Goal: Use online tool/utility: Utilize a website feature to perform a specific function

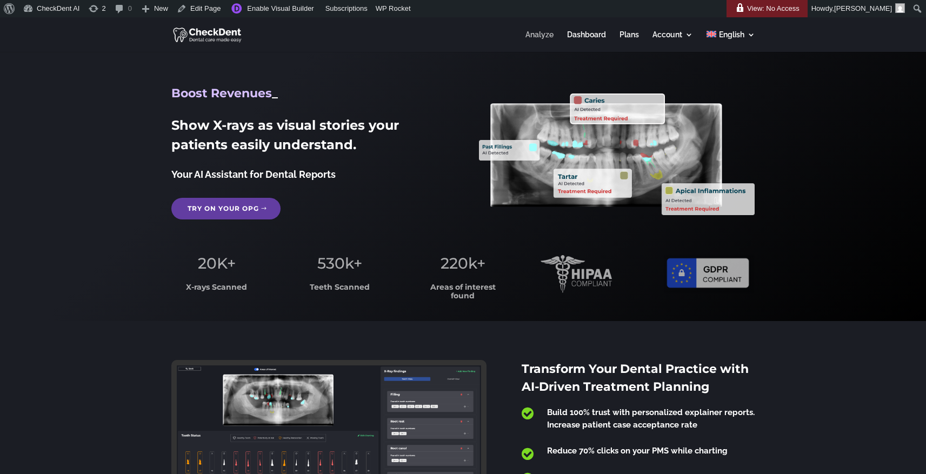
click at [529, 32] on link "Analyze" at bounding box center [539, 41] width 28 height 21
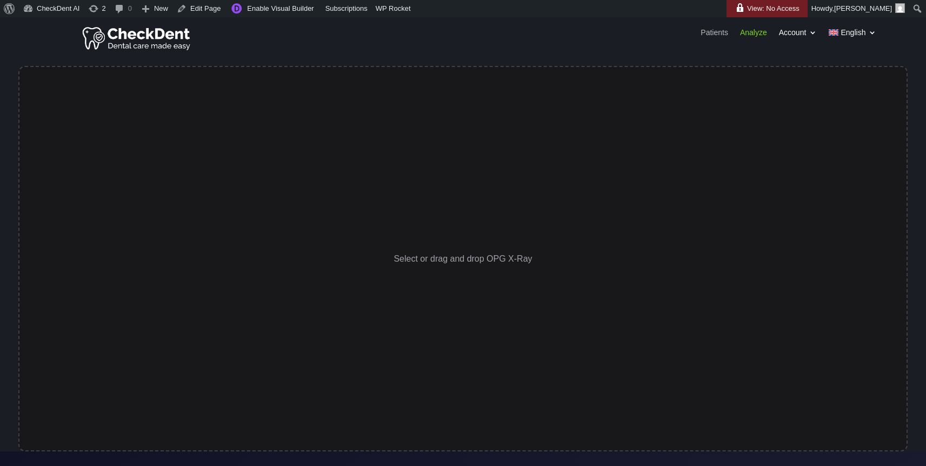
click at [709, 31] on link "Patients" at bounding box center [715, 35] width 28 height 12
click at [663, 49] on div "Patients Analyze Account Profile Customize Report Logout English Deutsch Patien…" at bounding box center [463, 38] width 926 height 38
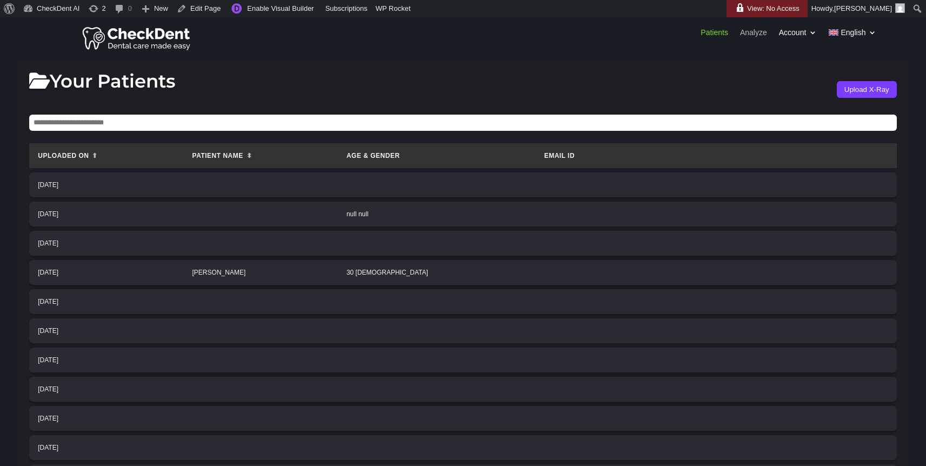
click at [758, 33] on link "Analyze" at bounding box center [753, 35] width 27 height 12
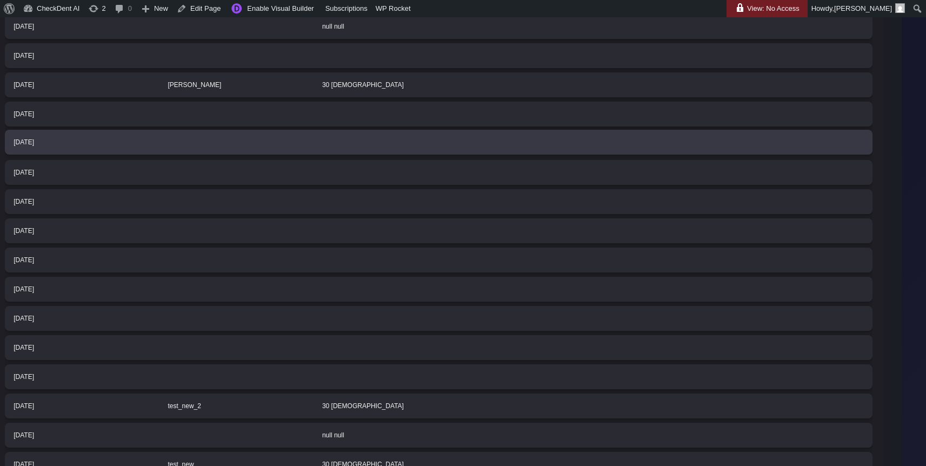
scroll to position [188, 29]
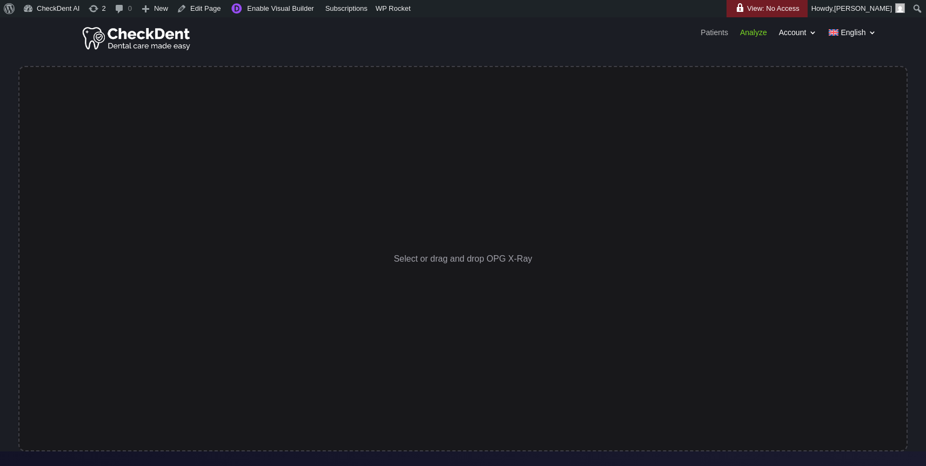
click at [710, 34] on link "Patients" at bounding box center [715, 35] width 28 height 12
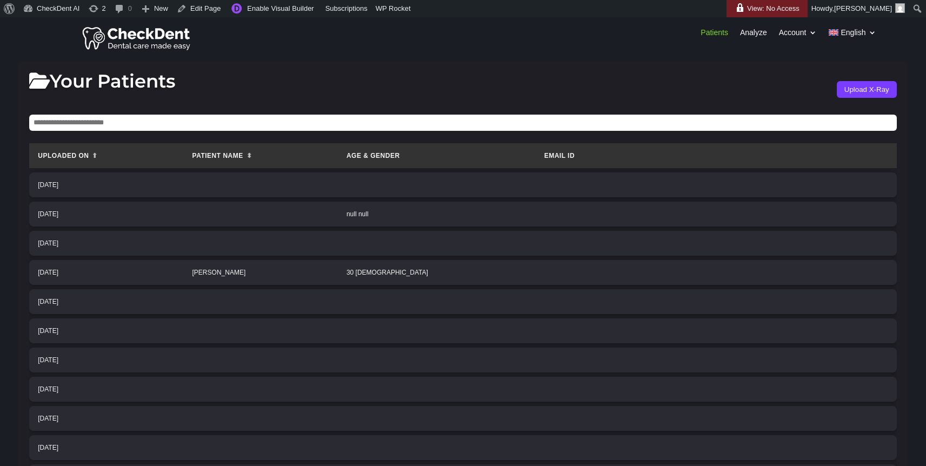
click at [234, 123] on input "text" at bounding box center [463, 123] width 868 height 16
click at [317, 90] on div "Your Patients Upload X-Ray" at bounding box center [463, 89] width 868 height 35
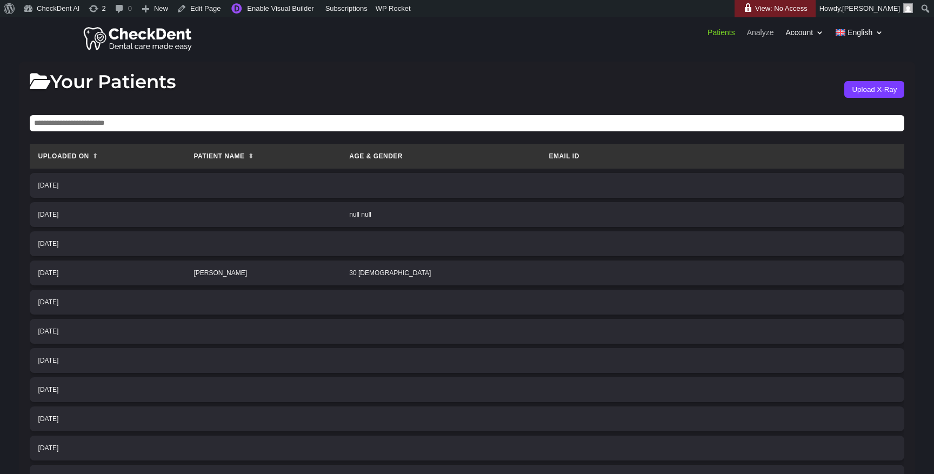
click at [765, 36] on link "Analyze" at bounding box center [760, 35] width 27 height 12
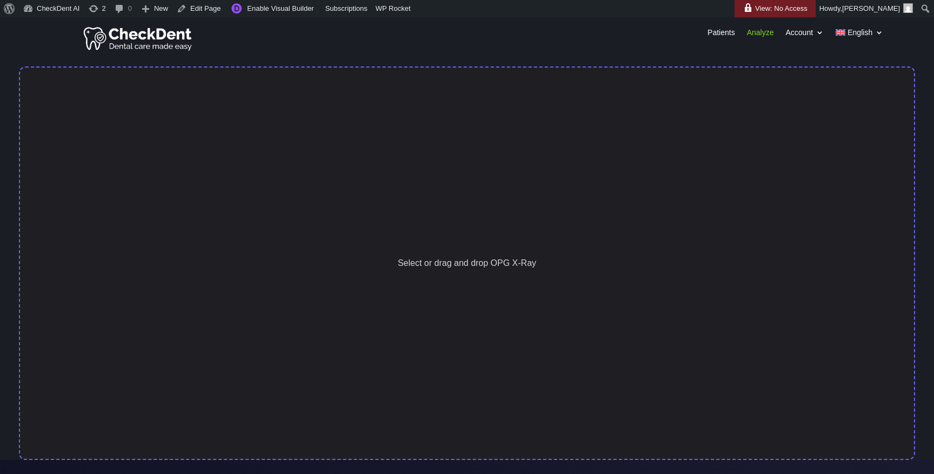
click at [433, 232] on div "Select or drag and drop OPG X-Ray" at bounding box center [467, 263] width 897 height 394
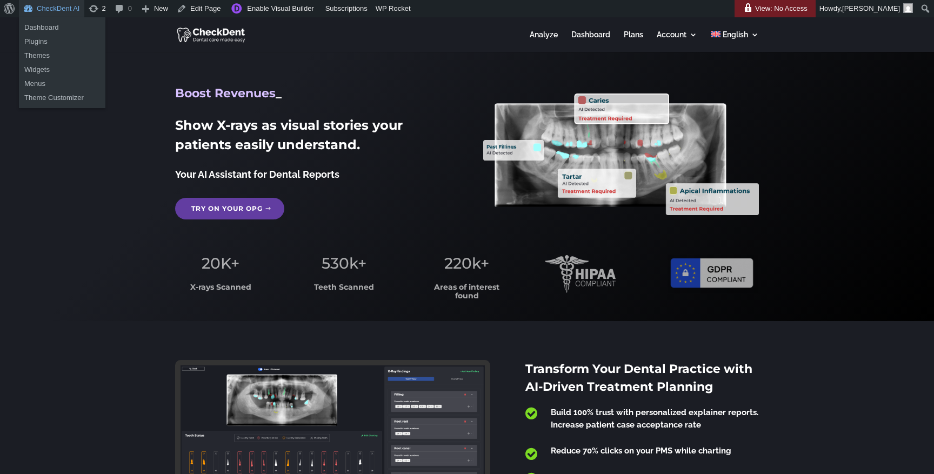
click at [66, 15] on link "CheckDent AI" at bounding box center [51, 8] width 65 height 17
